Goal: Navigation & Orientation: Find specific page/section

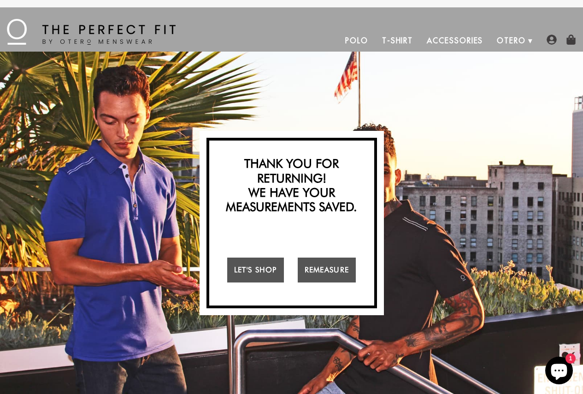
click at [367, 39] on link "Polo" at bounding box center [356, 40] width 37 height 22
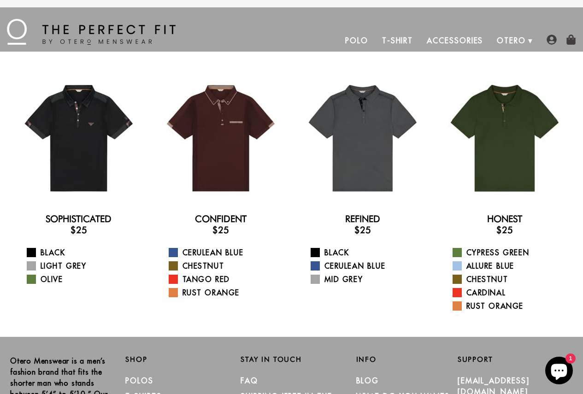
click at [400, 39] on link "T-Shirt" at bounding box center [397, 40] width 45 height 22
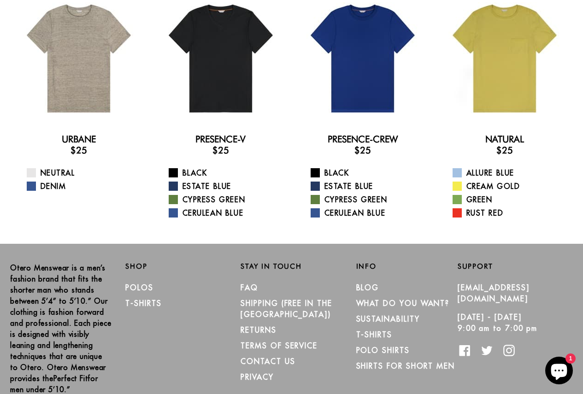
scroll to position [129, 0]
